Goal: Task Accomplishment & Management: Use online tool/utility

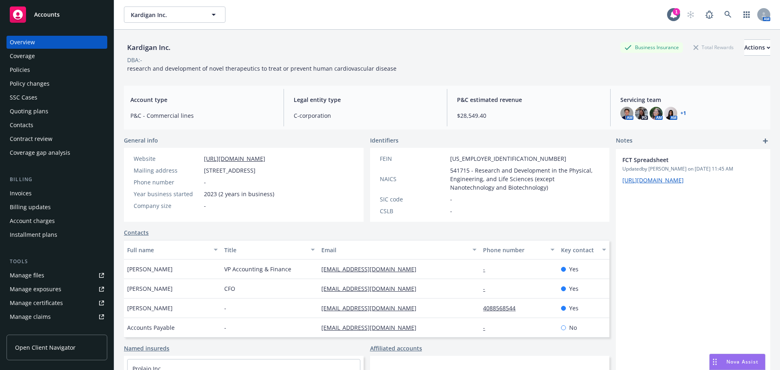
click at [64, 115] on div "Quoting plans" at bounding box center [57, 111] width 94 height 13
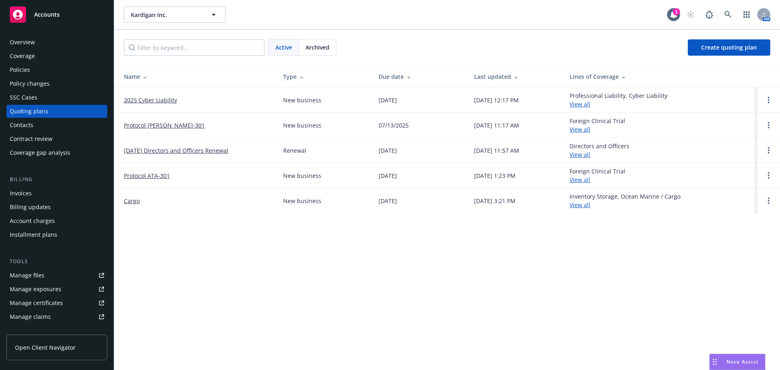
click at [157, 128] on link "Protocol [PERSON_NAME]-301" at bounding box center [164, 125] width 81 height 9
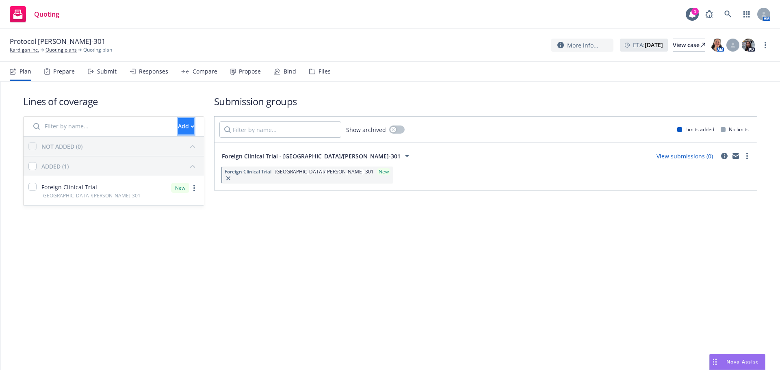
click at [191, 127] on icon "button" at bounding box center [193, 126] width 4 height 3
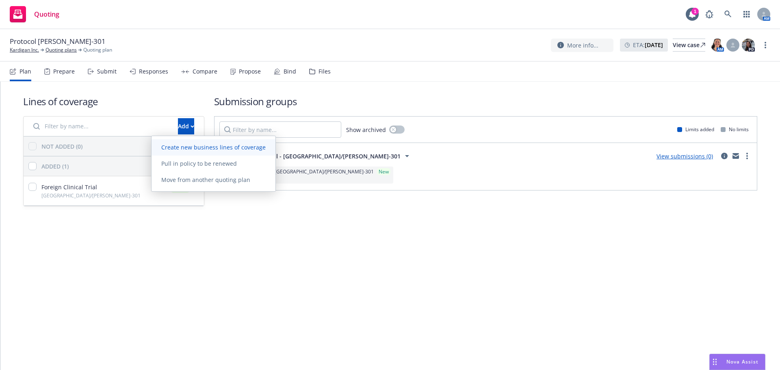
click at [205, 150] on span "Create new business lines of coverage" at bounding box center [214, 147] width 124 height 8
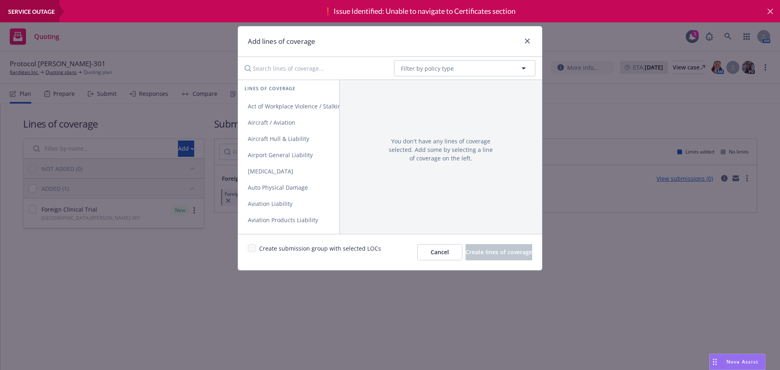
click at [769, 11] on icon at bounding box center [770, 12] width 6 height 6
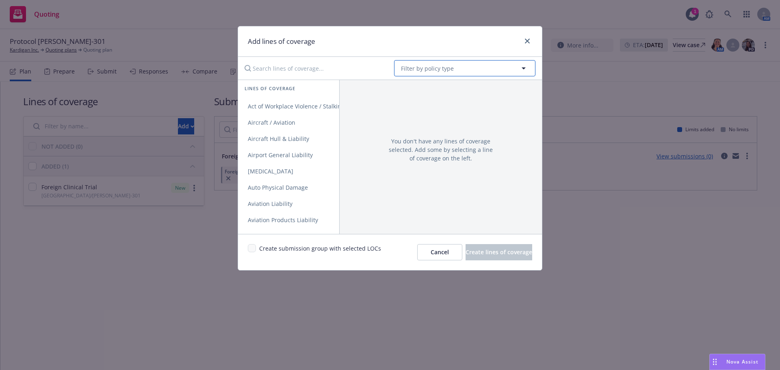
click at [416, 71] on span "Filter by policy type" at bounding box center [427, 68] width 53 height 9
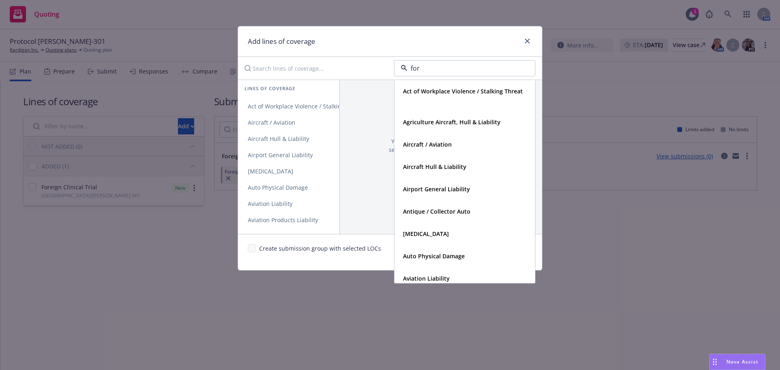
type input "fore"
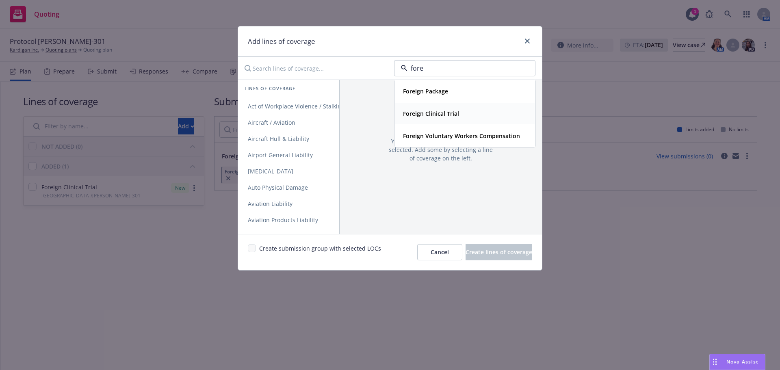
click at [423, 109] on div "Foreign Clinical Trial" at bounding box center [430, 114] width 61 height 12
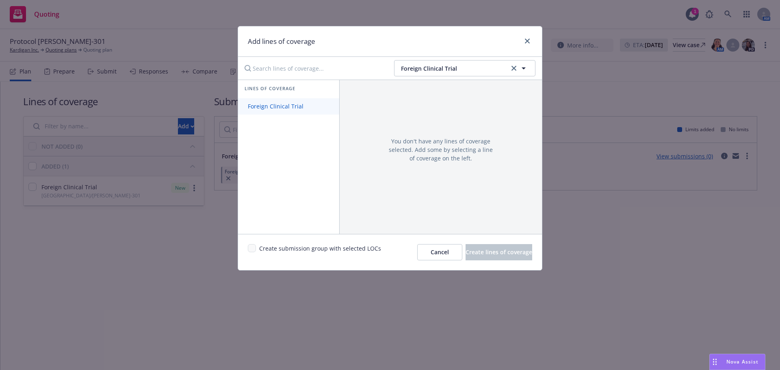
click at [306, 108] on span "Foreign Clinical Trial" at bounding box center [275, 106] width 75 height 8
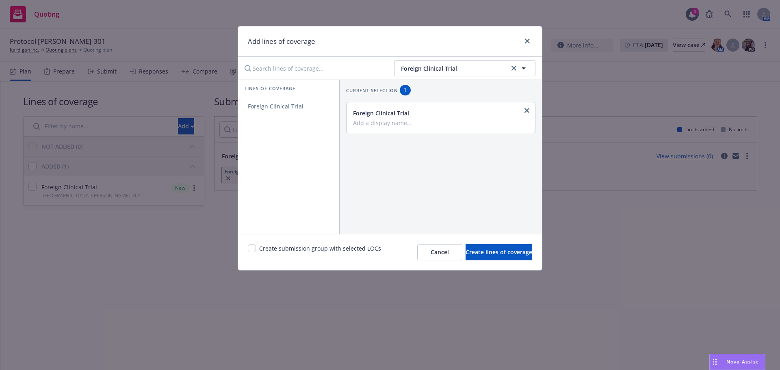
click at [419, 123] on input "Add a display name..." at bounding box center [440, 122] width 174 height 7
type input "Hungary/DAN-301"
click at [508, 256] on span "Create lines of coverage" at bounding box center [499, 252] width 67 height 8
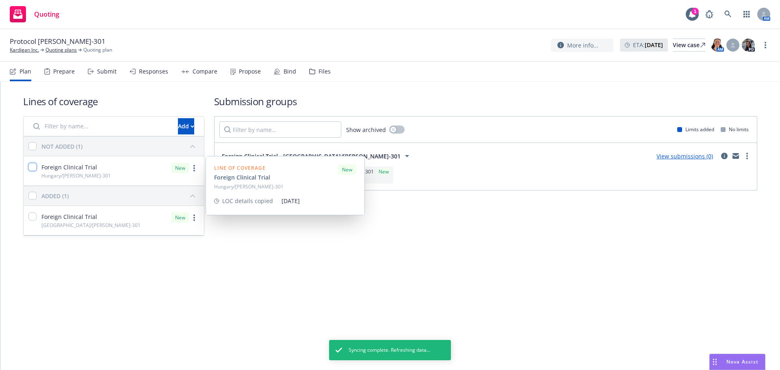
click at [29, 169] on input "checkbox" at bounding box center [32, 167] width 8 height 8
checkbox input "true"
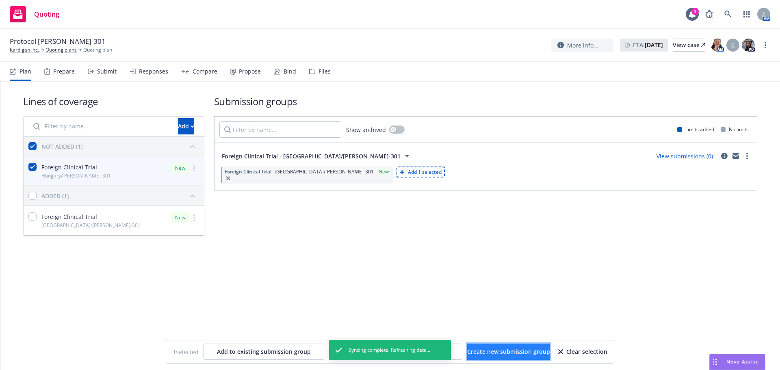
click at [485, 354] on span "Create new submission group" at bounding box center [508, 352] width 83 height 8
checkbox input "false"
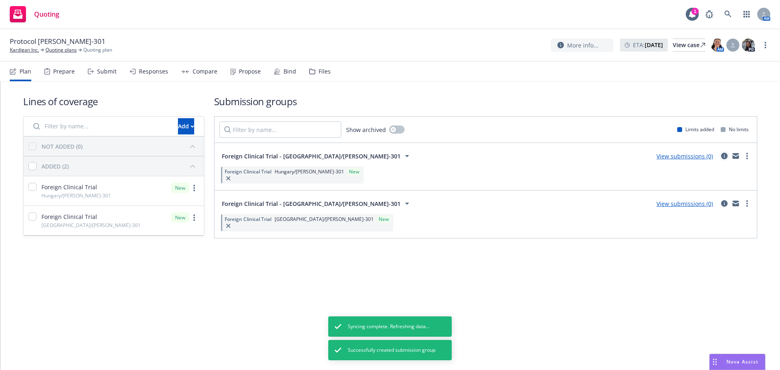
click at [723, 159] on icon "circleInformation" at bounding box center [724, 156] width 6 height 6
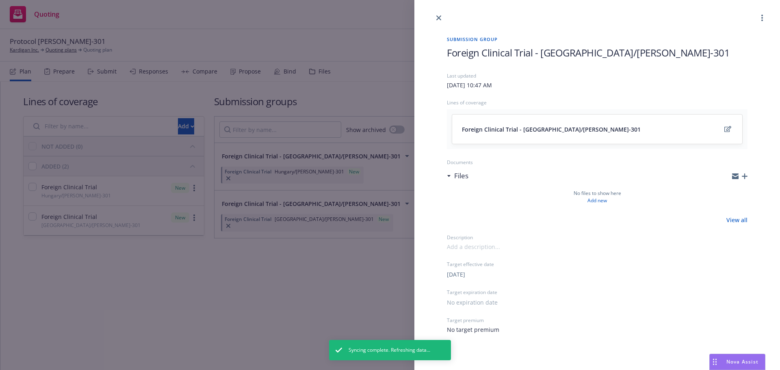
click at [743, 177] on icon "button" at bounding box center [745, 176] width 6 height 6
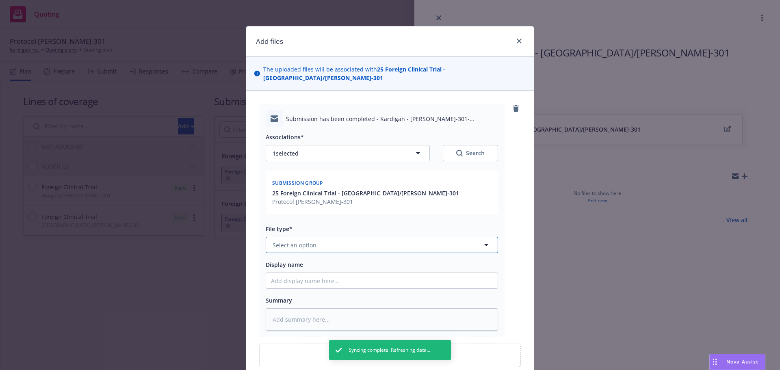
click at [362, 237] on button "Select an option" at bounding box center [382, 245] width 232 height 16
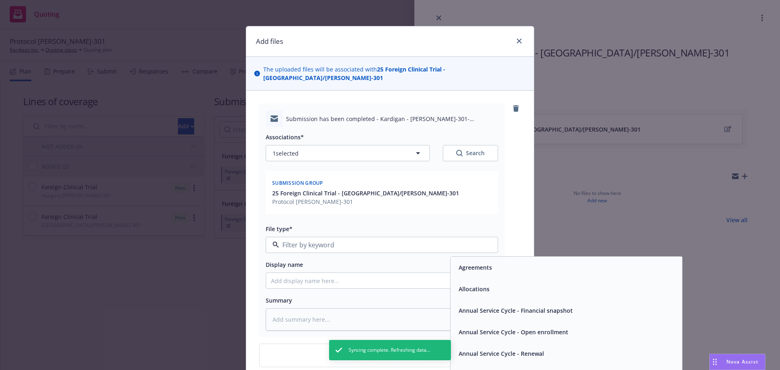
type input "s"
type textarea "x"
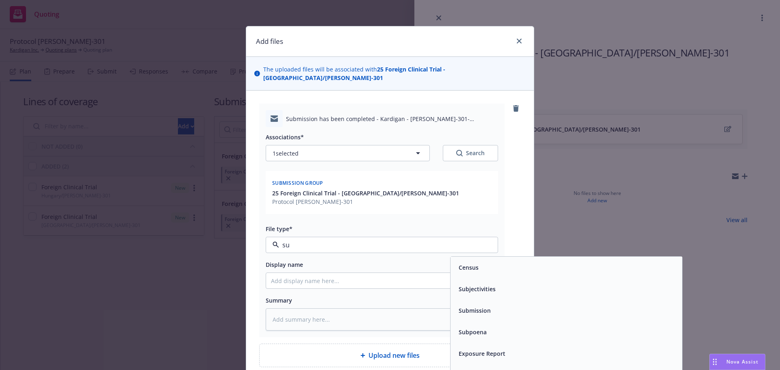
type input "sub"
click at [498, 290] on div "Submission" at bounding box center [566, 289] width 232 height 22
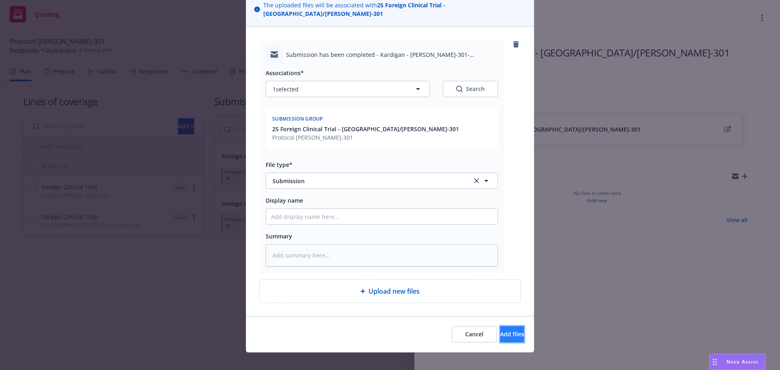
click at [500, 330] on span "Add files" at bounding box center [512, 334] width 24 height 8
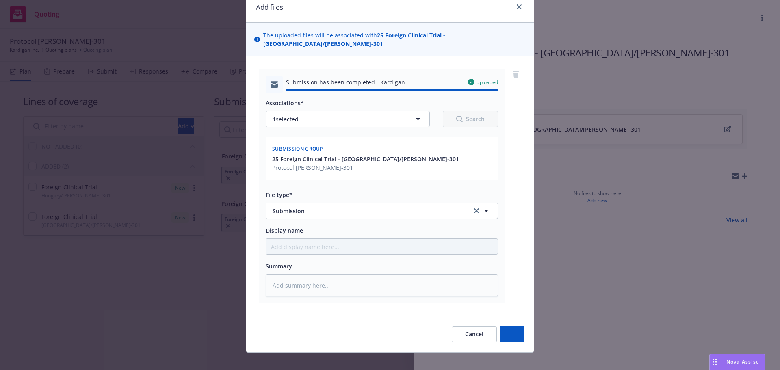
type textarea "x"
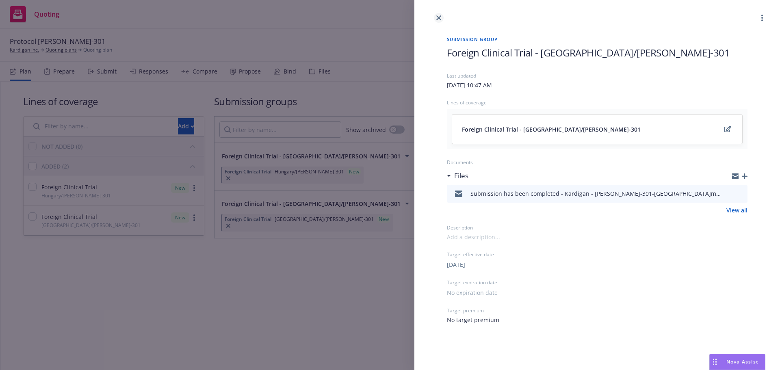
click at [441, 18] on icon "close" at bounding box center [438, 17] width 5 height 5
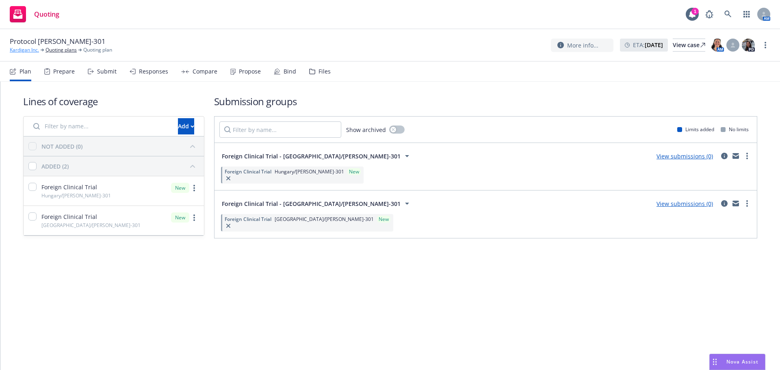
click at [28, 51] on link "Kardigan Inc." at bounding box center [24, 49] width 29 height 7
